Goal: Task Accomplishment & Management: Manage account settings

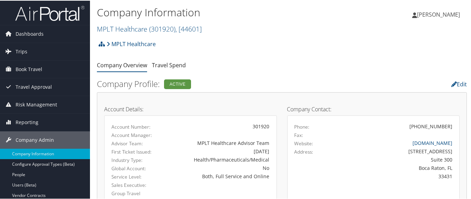
drag, startPoint x: 110, startPoint y: 26, endPoint x: 121, endPoint y: 40, distance: 18.7
click at [110, 26] on link "MPLT Healthcare ( 301920 ) , [ 44601 ]" at bounding box center [149, 28] width 105 height 9
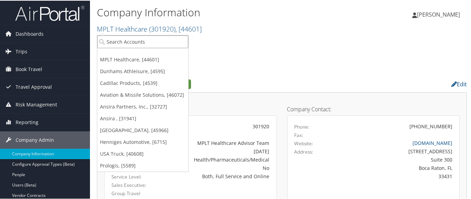
click at [123, 39] on input "search" at bounding box center [142, 41] width 91 height 13
paste input "302100E"
type input "302100E"
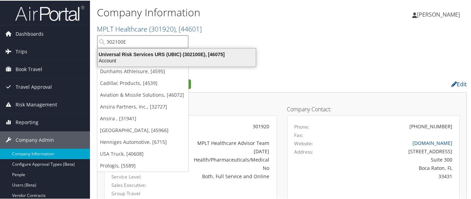
click at [129, 55] on div "Universal Risk Services URS (UBIC) (302100E), [46075]" at bounding box center [176, 54] width 166 height 6
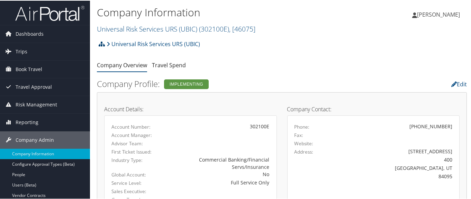
click at [100, 43] on icon at bounding box center [102, 43] width 6 height 6
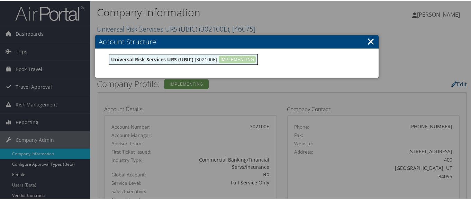
click at [369, 42] on link "×" at bounding box center [371, 41] width 8 height 14
